Goal: Transaction & Acquisition: Book appointment/travel/reservation

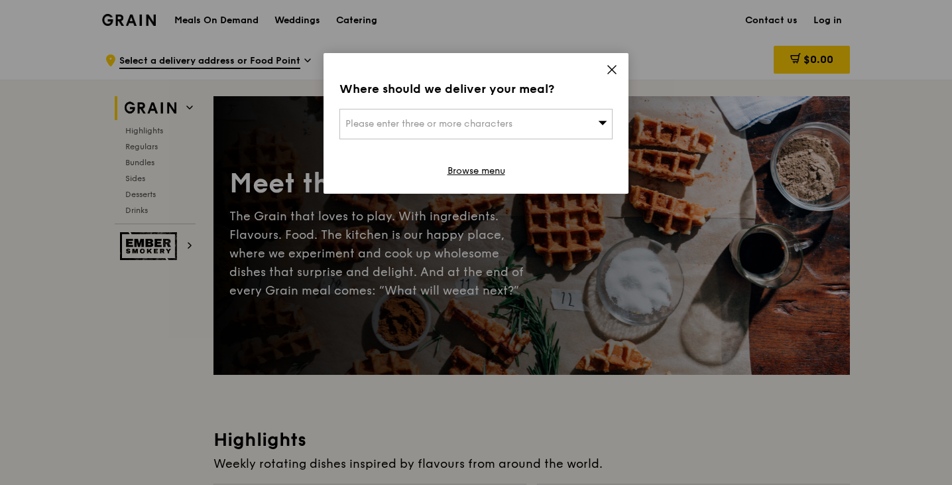
click at [618, 72] on icon at bounding box center [612, 70] width 12 height 12
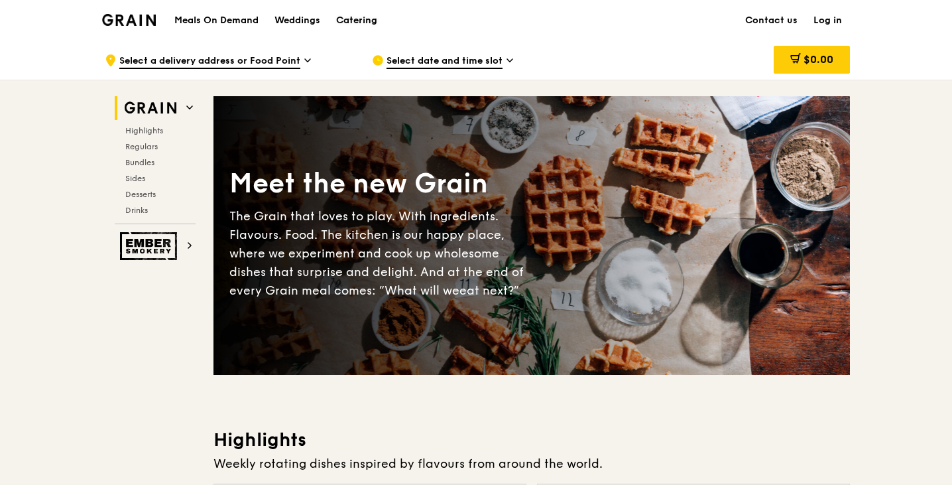
click at [349, 27] on div "Catering" at bounding box center [356, 21] width 41 height 40
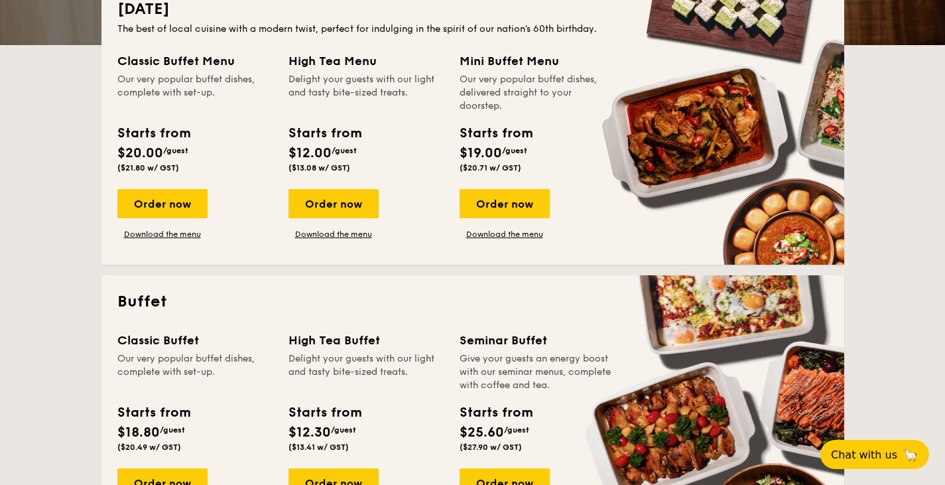
scroll to position [327, 0]
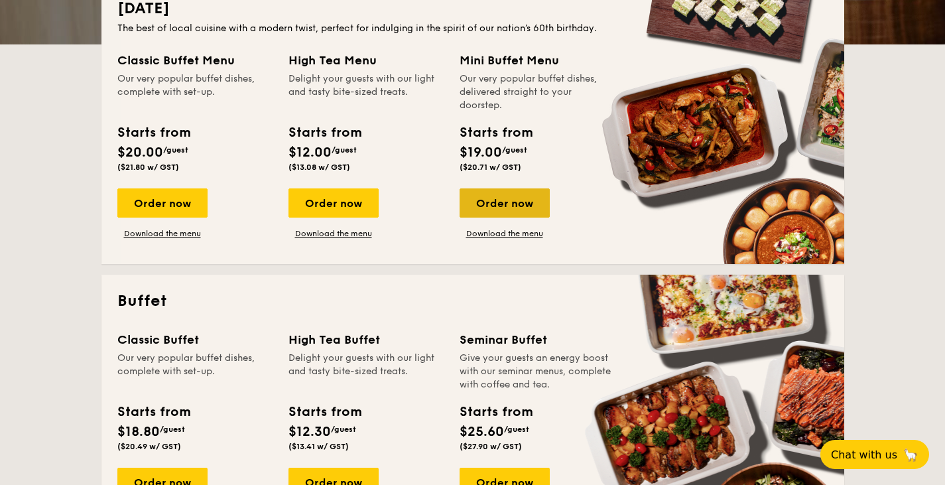
click at [481, 197] on div "Order now" at bounding box center [505, 202] width 90 height 29
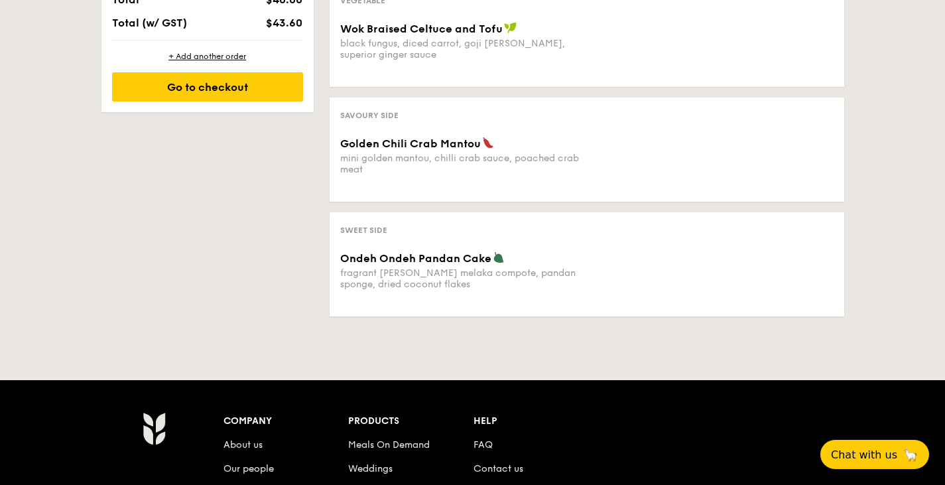
scroll to position [724, 0]
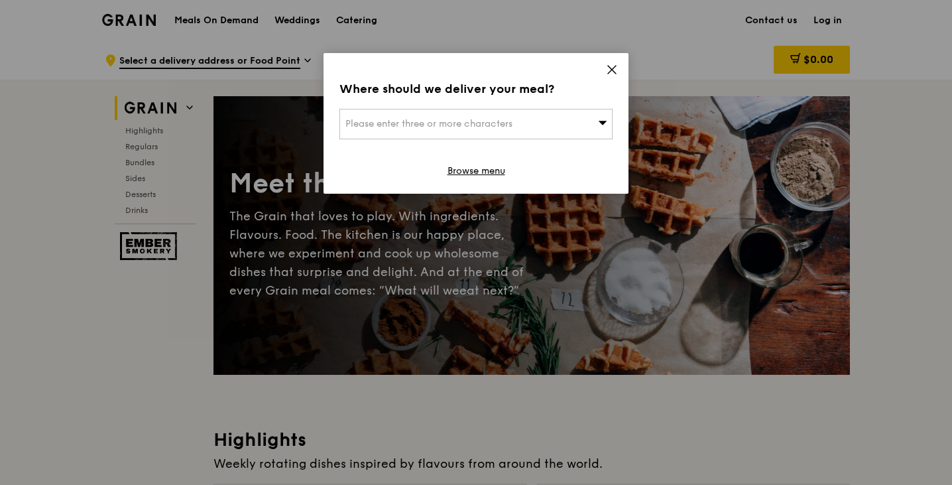
click at [607, 68] on icon at bounding box center [612, 70] width 12 height 12
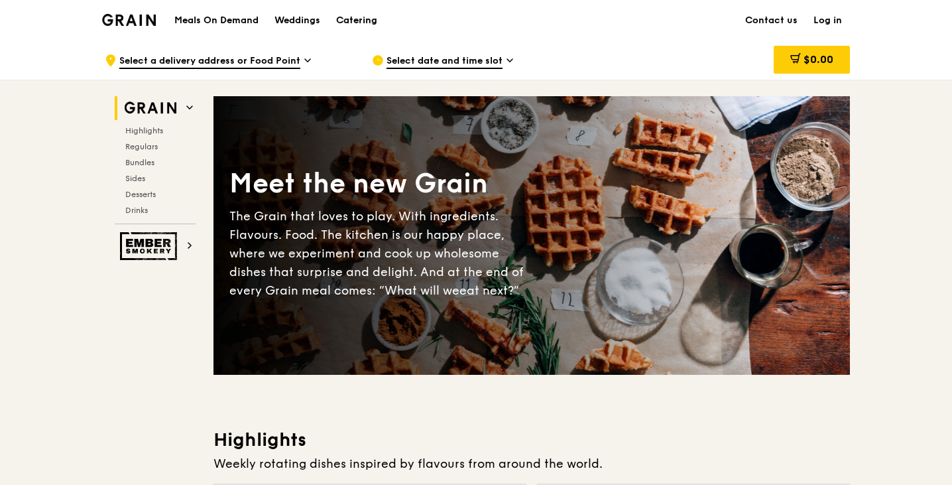
click at [356, 19] on div "Catering" at bounding box center [356, 21] width 41 height 40
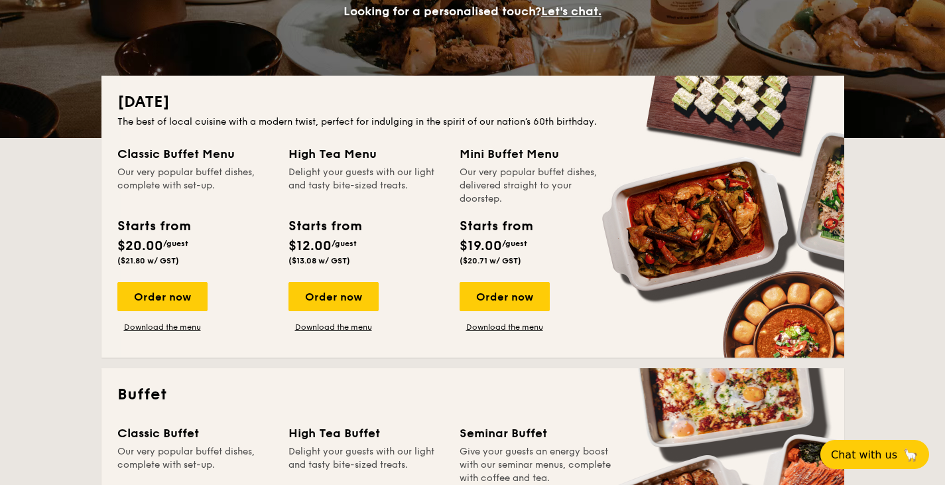
scroll to position [298, 0]
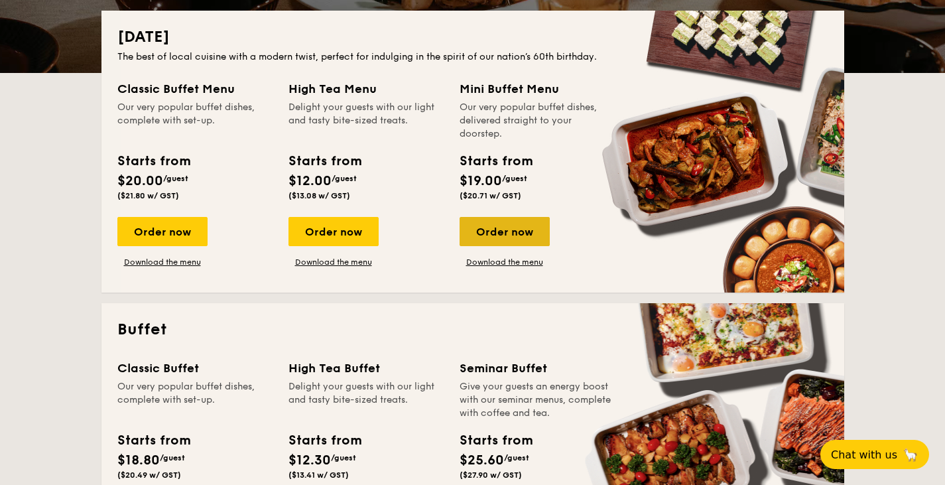
click at [478, 235] on div "Order now" at bounding box center [505, 231] width 90 height 29
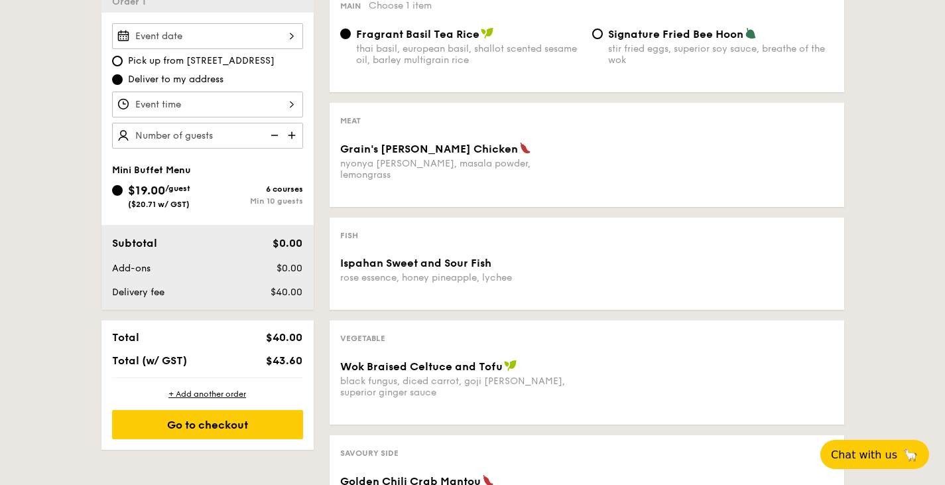
scroll to position [387, 0]
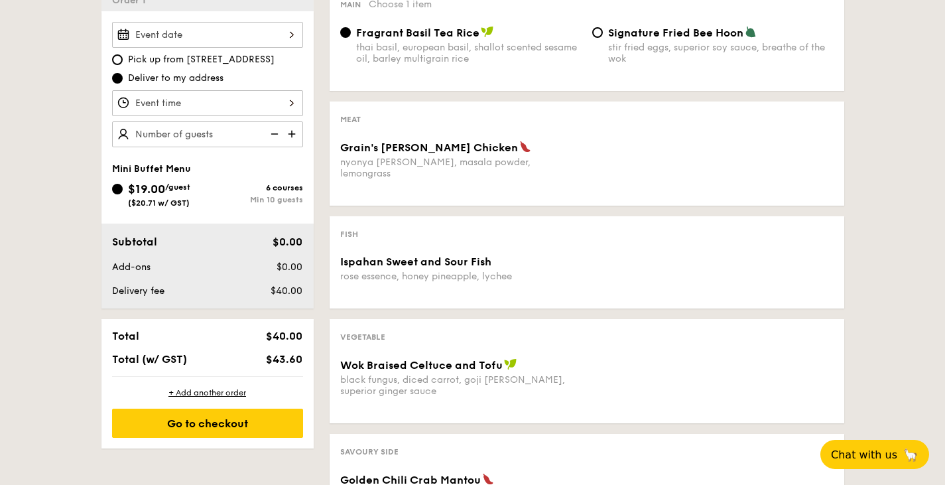
click at [403, 271] on div "rose essence, honey pineapple, lychee" at bounding box center [460, 276] width 241 height 11
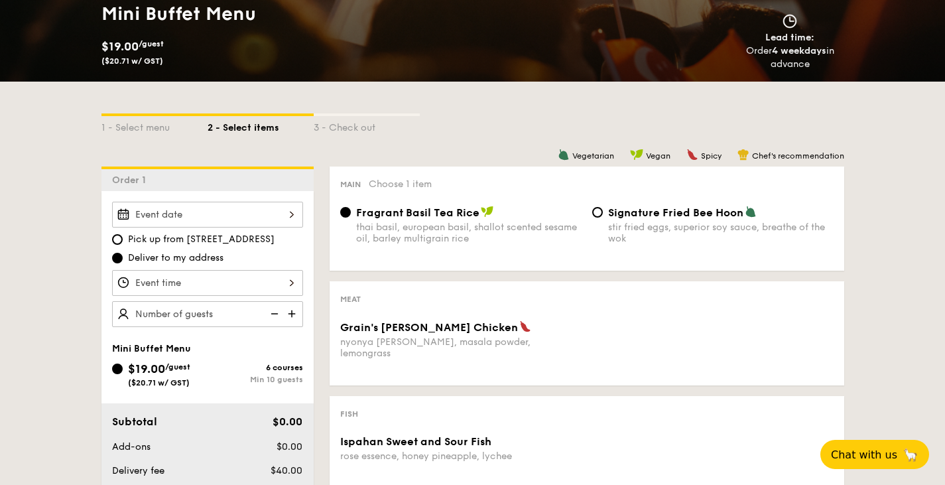
scroll to position [185, 0]
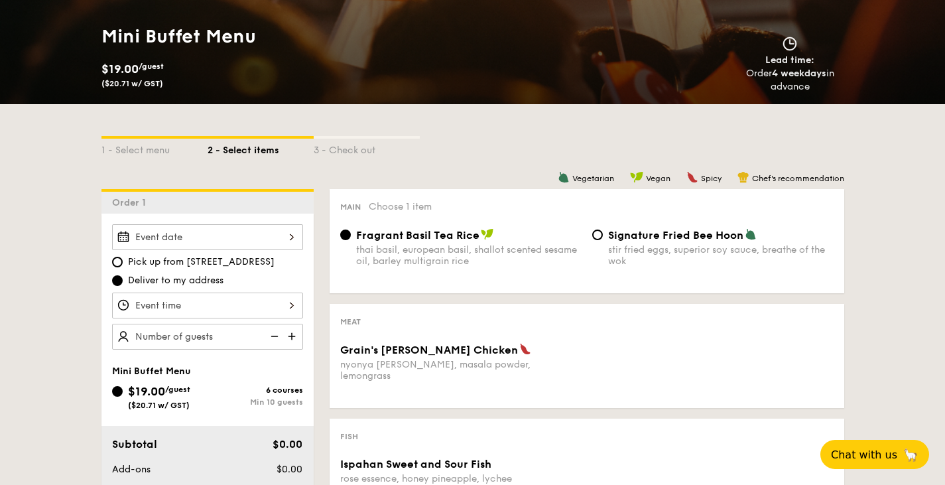
click at [450, 240] on span "Fragrant Basil Tea Rice" at bounding box center [417, 235] width 123 height 13
click at [351, 240] on input "Fragrant Basil Tea Rice thai basil, european basil, shallot scented sesame oil,…" at bounding box center [345, 234] width 11 height 11
click at [420, 344] on div "Grain's [PERSON_NAME] Chicken" at bounding box center [460, 349] width 241 height 13
click at [637, 225] on div "Main Choose 1 item Fragrant Basil Tea Rice thai basil, european basil, shallot …" at bounding box center [587, 241] width 515 height 104
click at [638, 229] on div "Signature Fried Bee Hoon" at bounding box center [721, 234] width 226 height 13
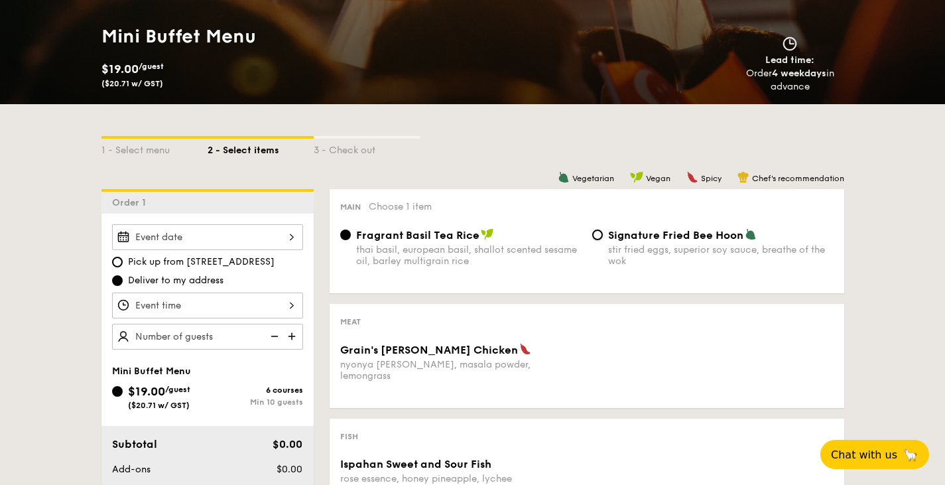
click at [603, 229] on input "Signature Fried Bee Hoon stir fried eggs, superior soy sauce, breathe of the wok" at bounding box center [597, 234] width 11 height 11
radio input "true"
click at [396, 238] on span "Fragrant Basil Tea Rice" at bounding box center [417, 235] width 123 height 13
click at [351, 238] on input "Fragrant Basil Tea Rice thai basil, european basil, shallot scented sesame oil,…" at bounding box center [345, 234] width 11 height 11
radio input "true"
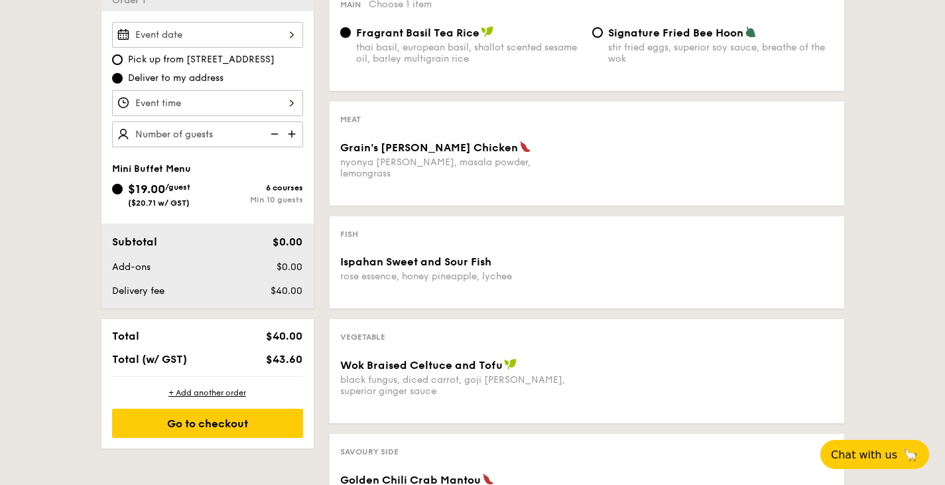
scroll to position [387, 0]
click at [287, 129] on img at bounding box center [293, 134] width 20 height 25
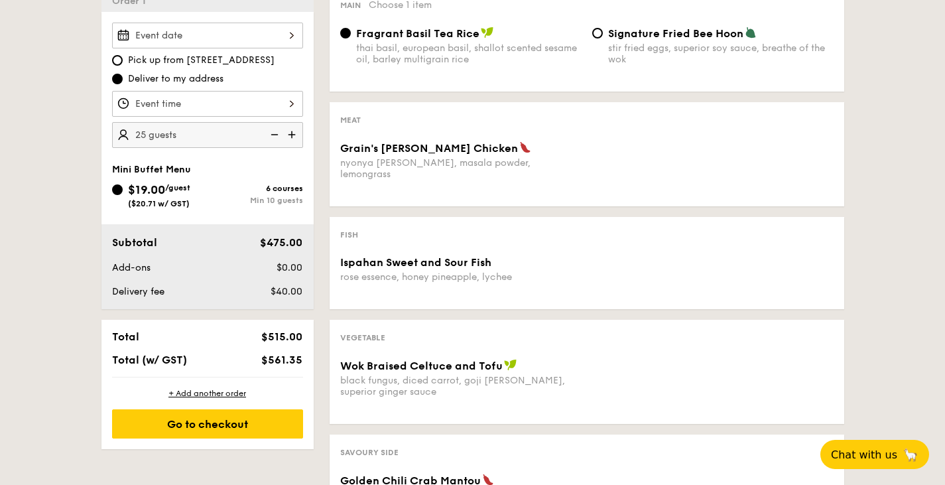
click at [287, 129] on img at bounding box center [293, 134] width 20 height 25
click at [264, 137] on img at bounding box center [273, 134] width 20 height 25
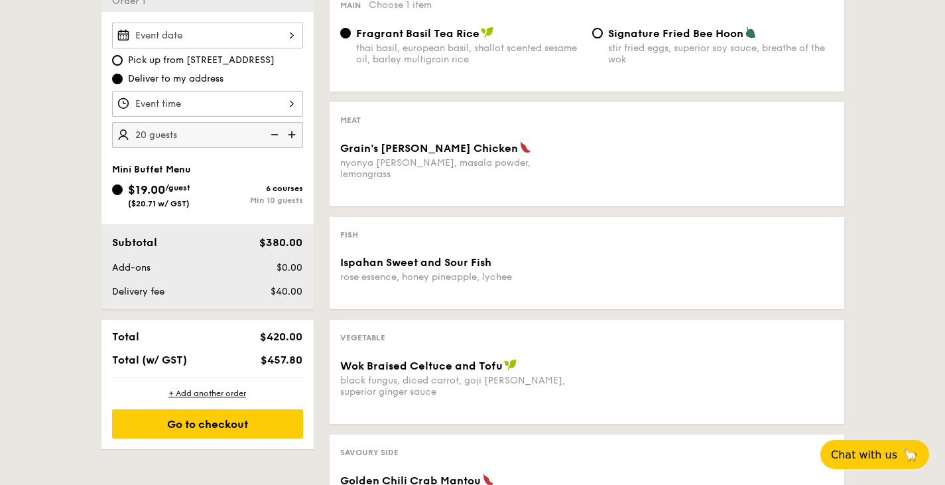
click at [264, 137] on img at bounding box center [273, 134] width 20 height 25
type input "10 guests"
click at [264, 137] on img at bounding box center [273, 134] width 20 height 25
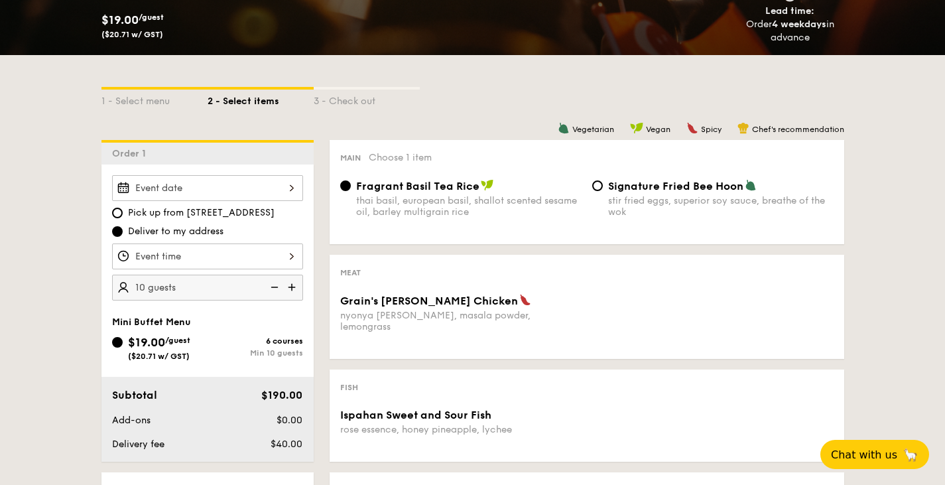
scroll to position [233, 0]
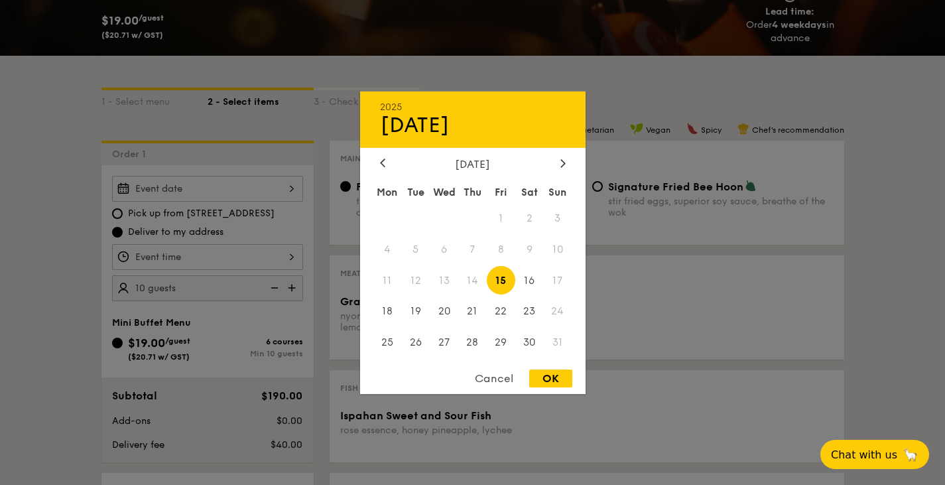
click at [231, 180] on div "2025 Aug 15 August 2025 Mon Tue Wed Thu Fri Sat Sun 1 2 3 4 5 6 7 8 9 10 11 12 …" at bounding box center [207, 189] width 191 height 26
click at [497, 383] on div "Cancel" at bounding box center [494, 378] width 65 height 18
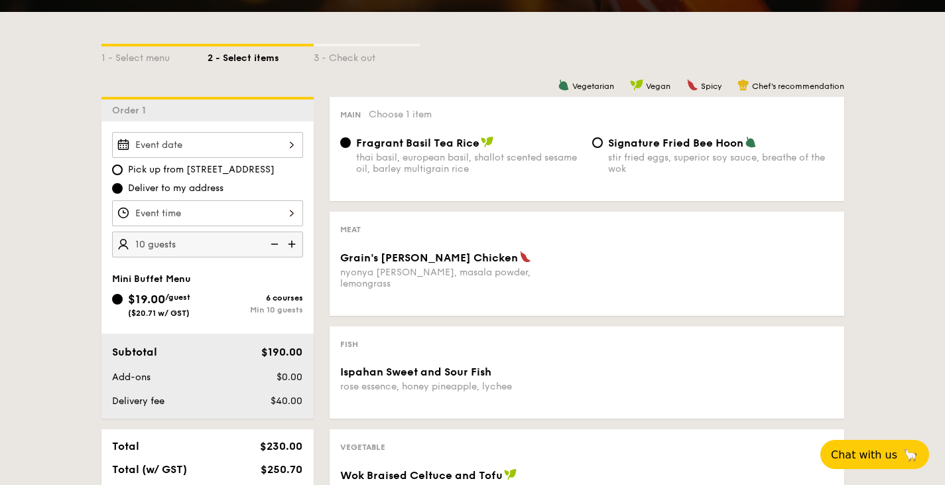
scroll to position [346, 0]
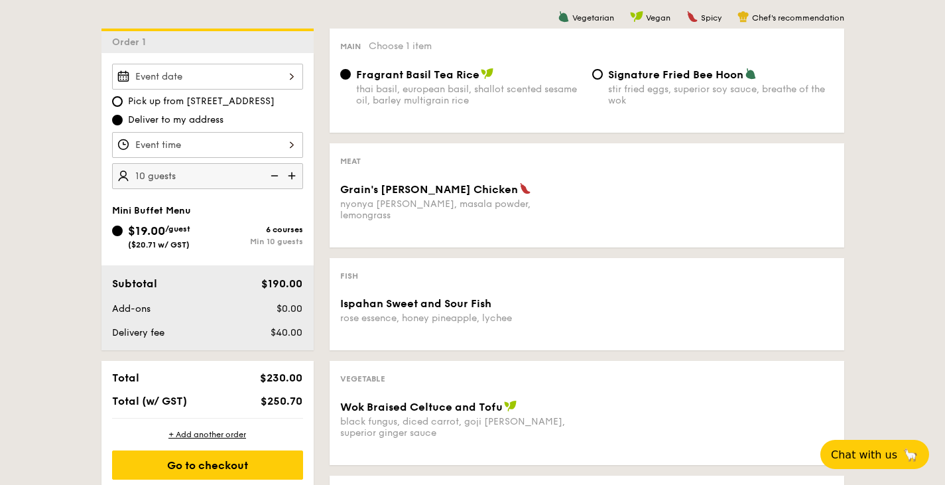
scroll to position [298, 0]
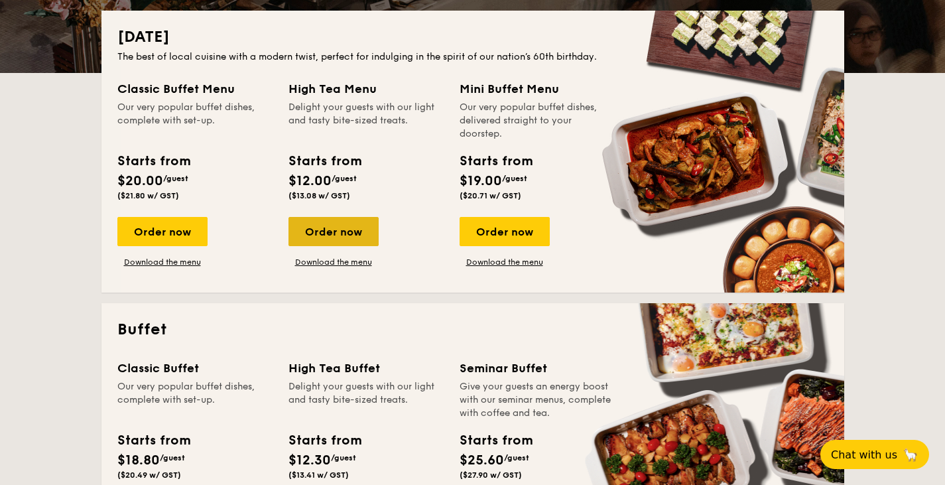
click at [347, 221] on div "Order now" at bounding box center [334, 231] width 90 height 29
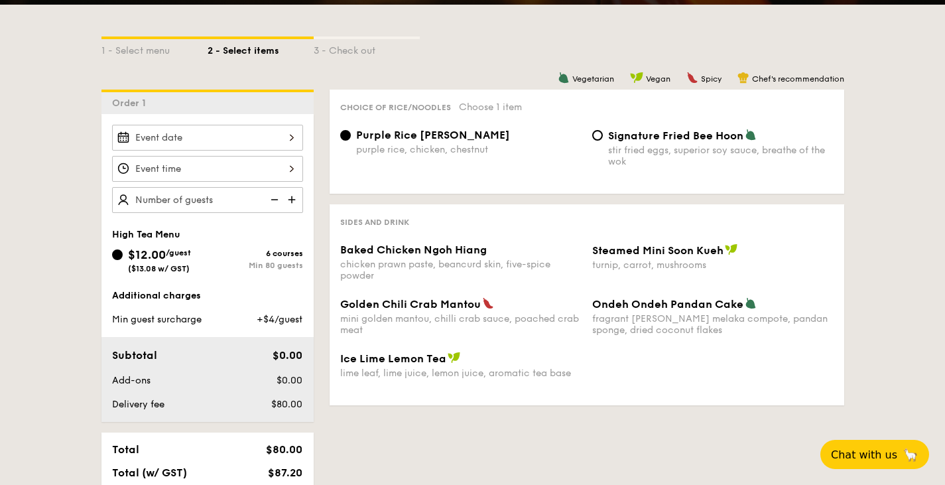
scroll to position [287, 0]
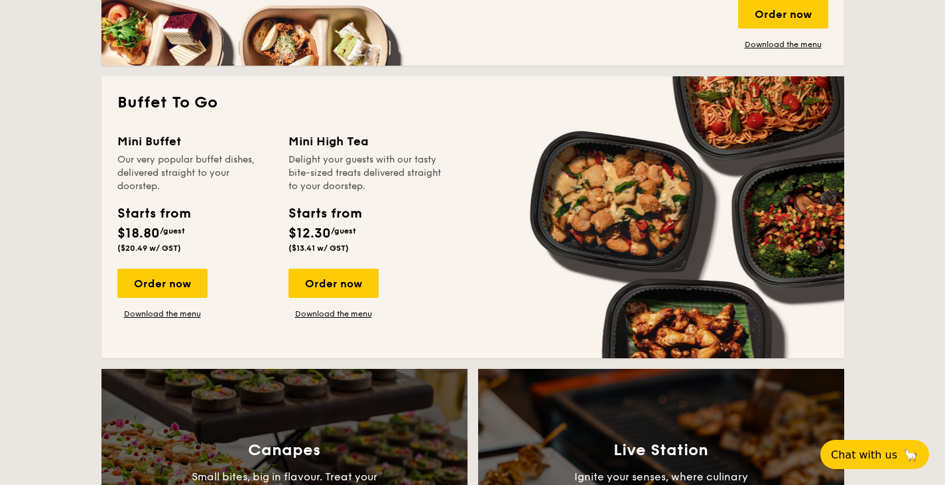
scroll to position [1155, 0]
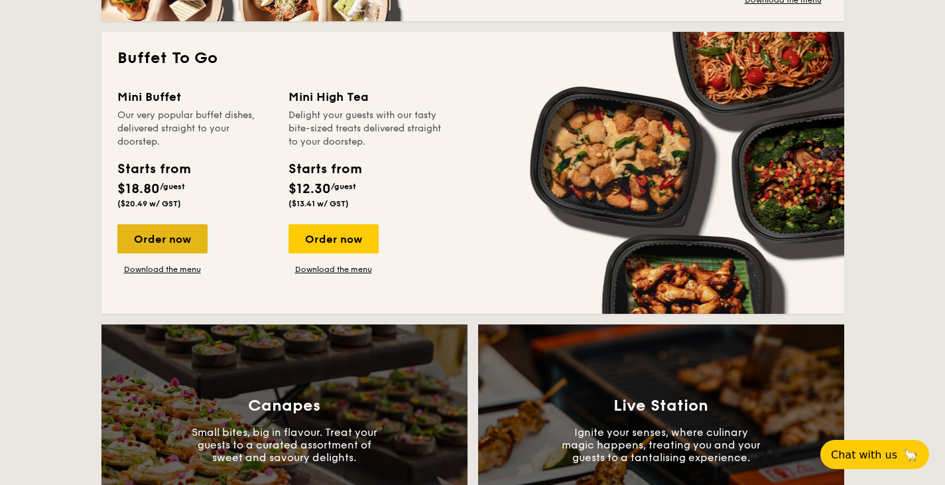
click at [155, 231] on div "Order now" at bounding box center [162, 238] width 90 height 29
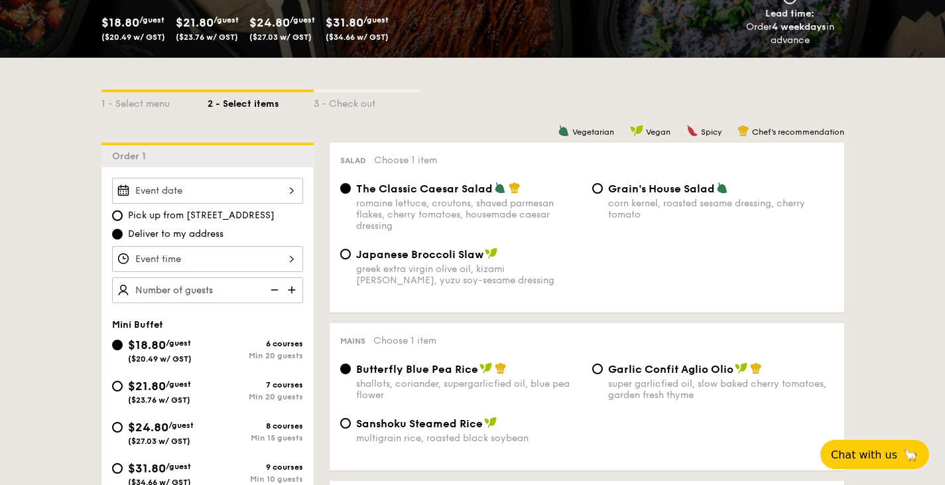
scroll to position [349, 0]
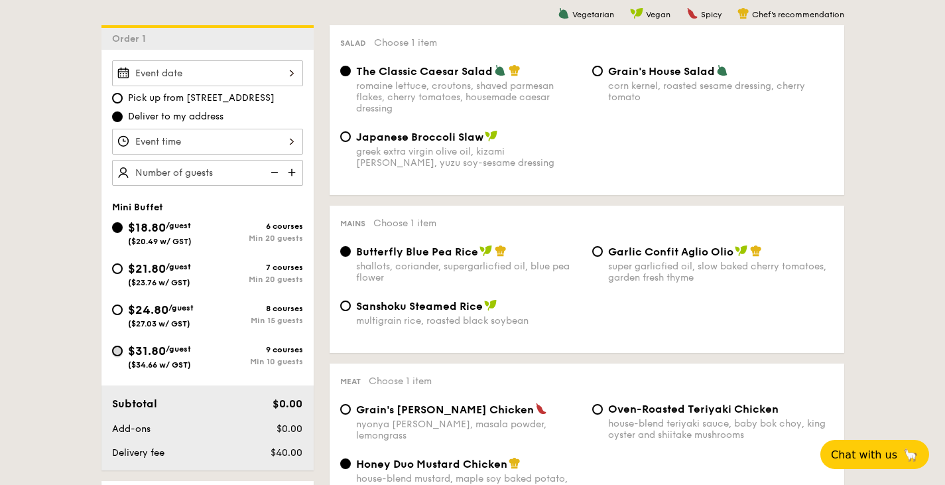
click at [113, 352] on input "$31.80 /guest ($34.66 w/ GST) 9 courses Min 10 guests" at bounding box center [117, 351] width 11 height 11
radio input "true"
radio input "false"
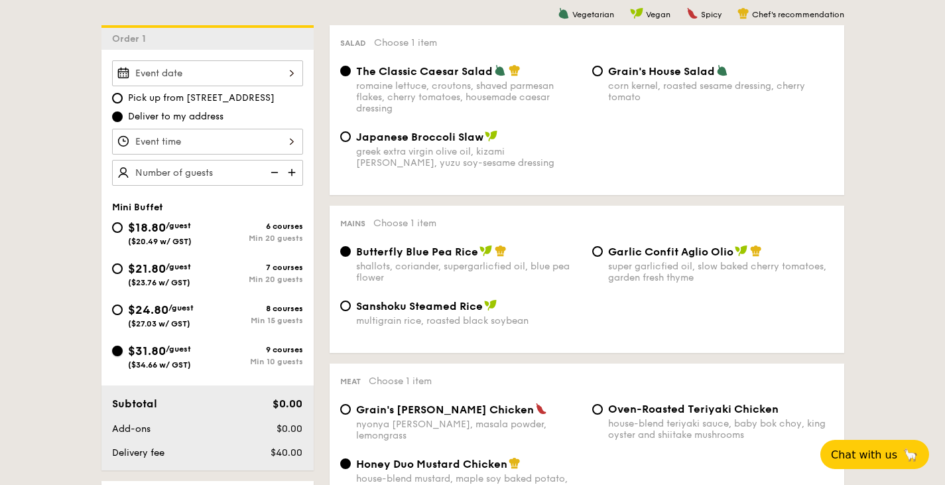
radio input "true"
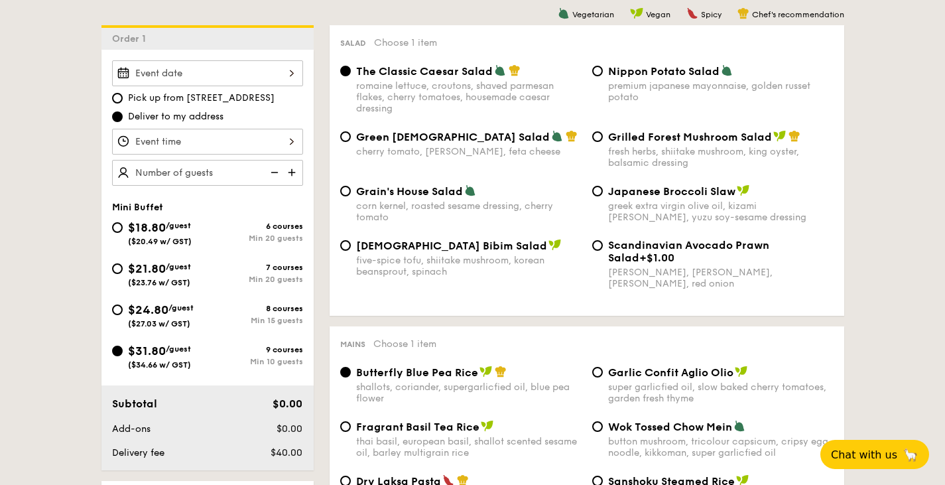
click at [292, 174] on img at bounding box center [293, 172] width 20 height 25
type input "10 guests"
click at [135, 242] on span "($20.49 w/ GST)" at bounding box center [160, 241] width 64 height 9
click at [123, 233] on input "$18.80 /guest ($20.49 w/ GST) 6 courses Min 20 guests" at bounding box center [117, 227] width 11 height 11
radio input "true"
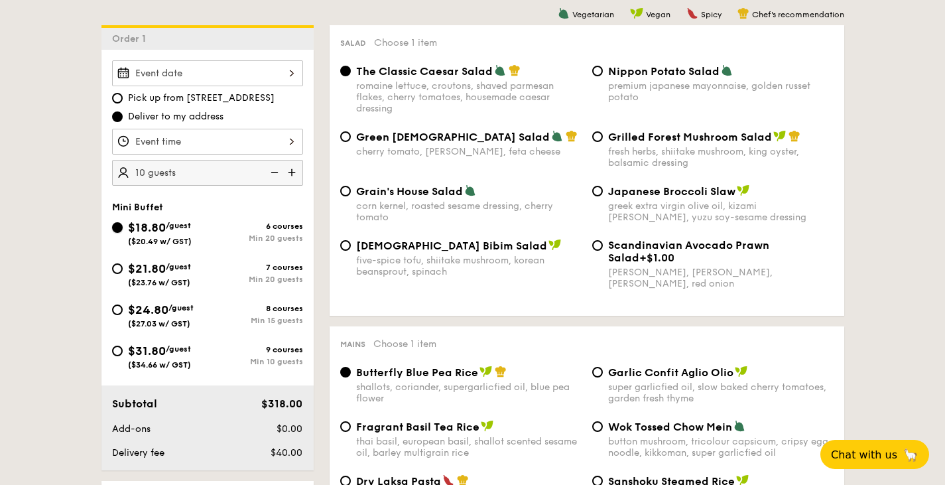
radio input "true"
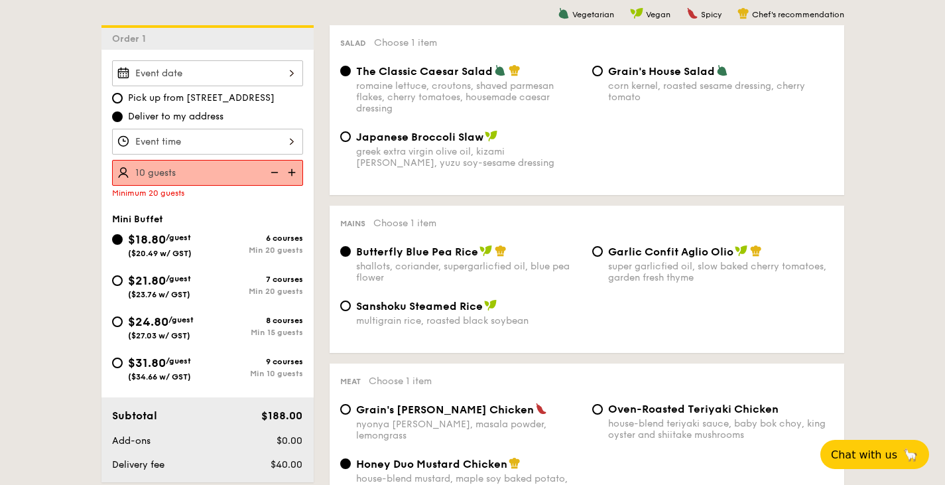
click at [294, 164] on img at bounding box center [293, 172] width 20 height 25
type input "20 guests"
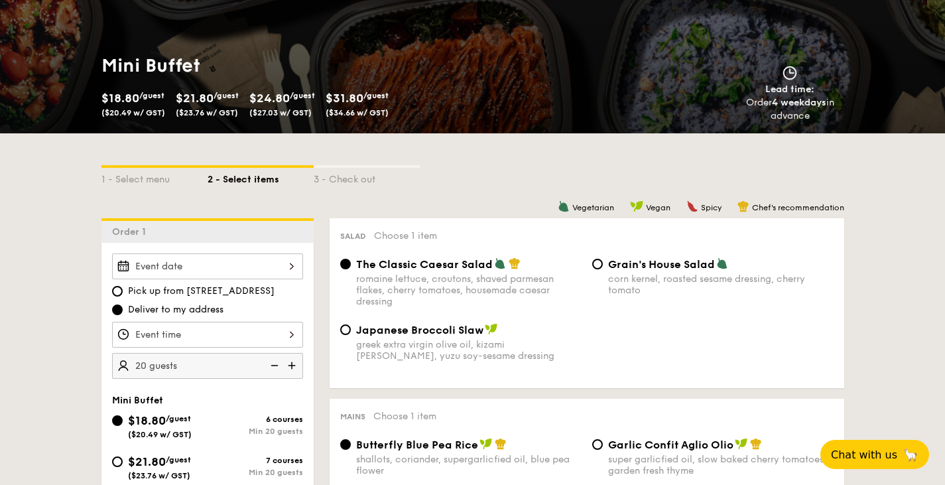
scroll to position [159, 0]
